Goal: Transaction & Acquisition: Download file/media

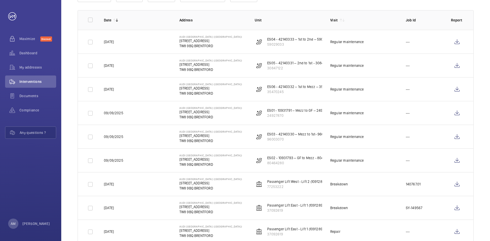
scroll to position [77, 0]
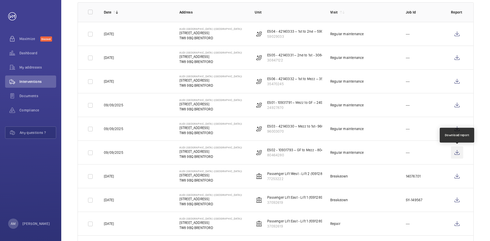
click at [461, 152] on wm-front-icon-button at bounding box center [457, 153] width 12 height 12
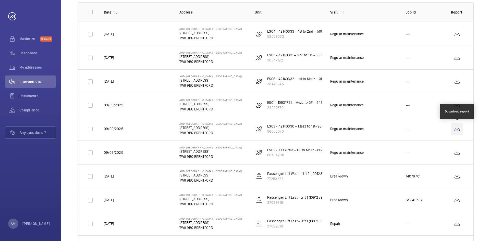
click at [458, 130] on wm-front-icon-button at bounding box center [457, 129] width 12 height 12
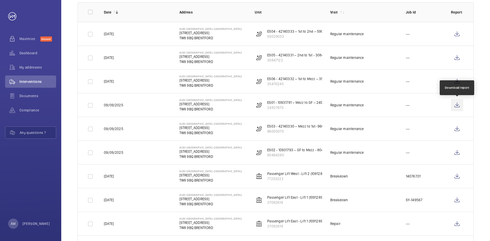
click at [459, 104] on wm-front-icon-button at bounding box center [457, 105] width 12 height 12
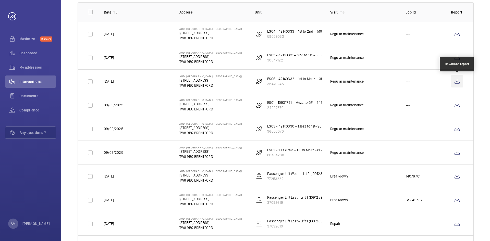
click at [460, 80] on wm-front-icon-button at bounding box center [457, 81] width 12 height 12
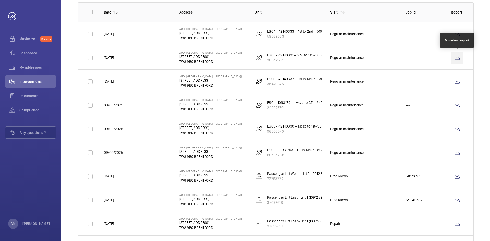
click at [455, 60] on wm-front-icon-button at bounding box center [457, 58] width 12 height 12
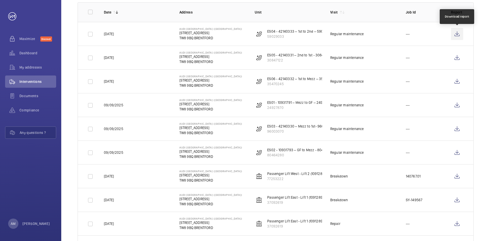
click at [456, 34] on wm-front-icon-button at bounding box center [457, 34] width 12 height 12
